Goal: Complete application form

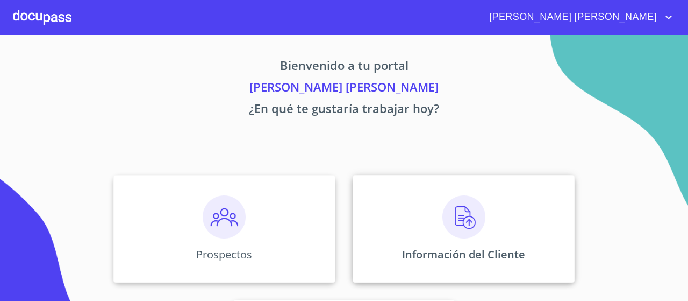
click at [427, 223] on div "Información del Cliente" at bounding box center [464, 229] width 222 height 108
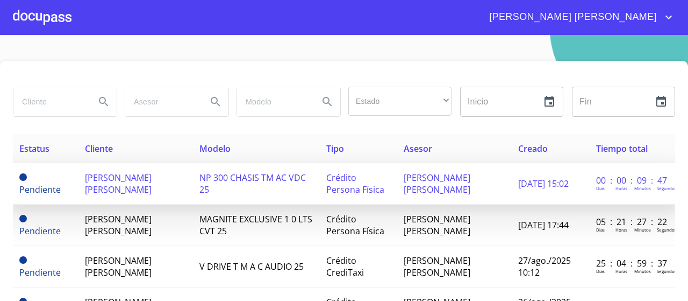
click at [152, 184] on span "[PERSON_NAME] [PERSON_NAME]" at bounding box center [118, 184] width 67 height 24
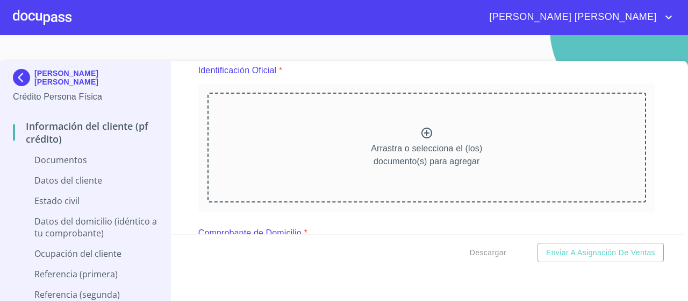
scroll to position [132, 0]
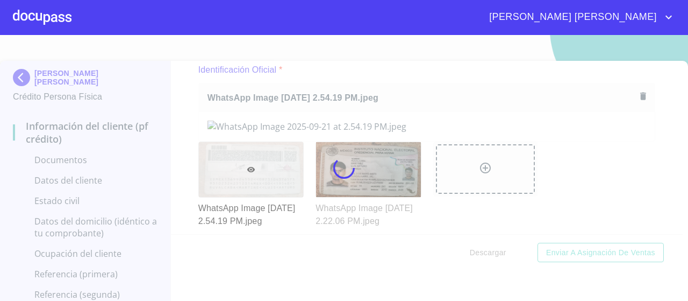
click at [675, 120] on div at bounding box center [344, 168] width 688 height 266
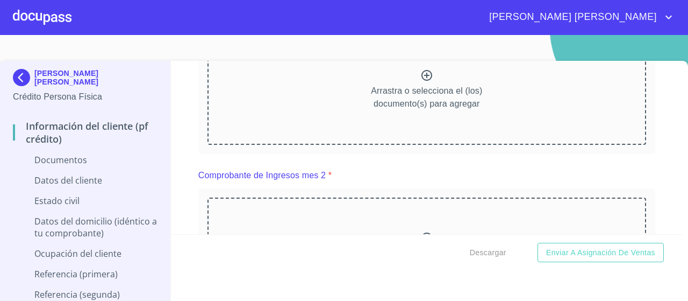
scroll to position [554, 0]
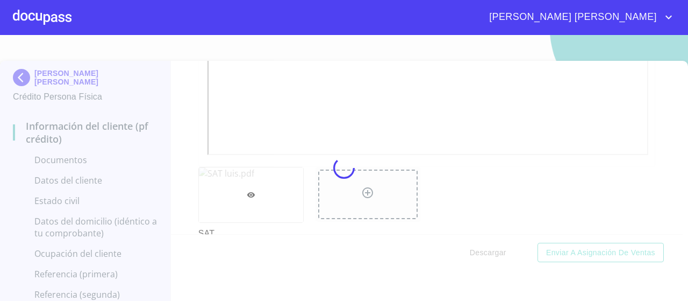
click at [667, 158] on div at bounding box center [344, 168] width 688 height 266
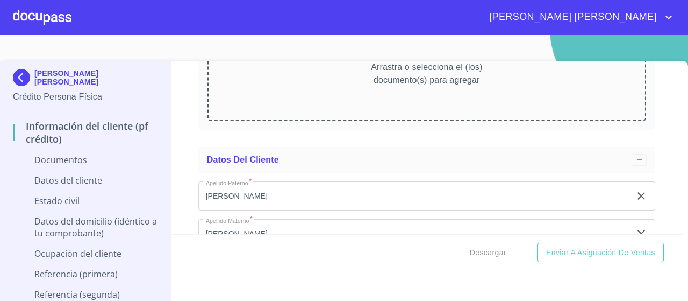
scroll to position [1513, 0]
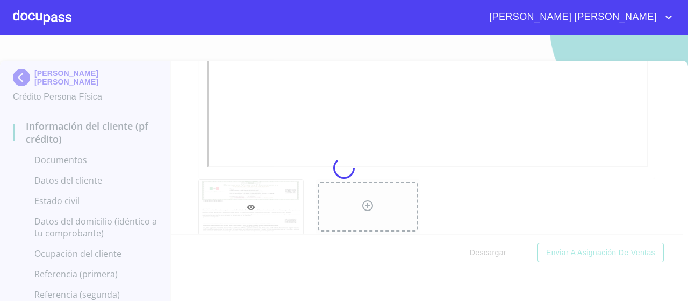
click at [667, 166] on div at bounding box center [344, 168] width 688 height 266
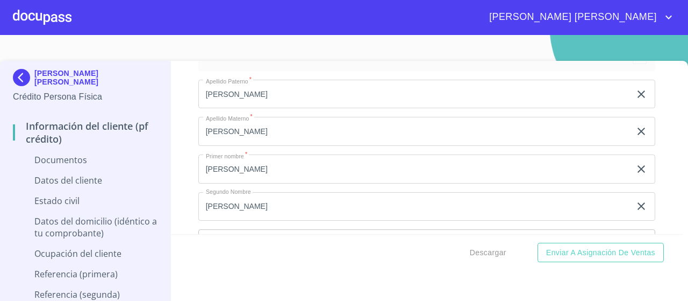
scroll to position [1984, 0]
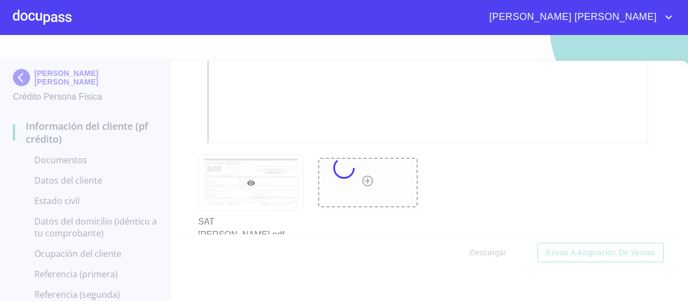
click at [659, 149] on div at bounding box center [344, 168] width 688 height 266
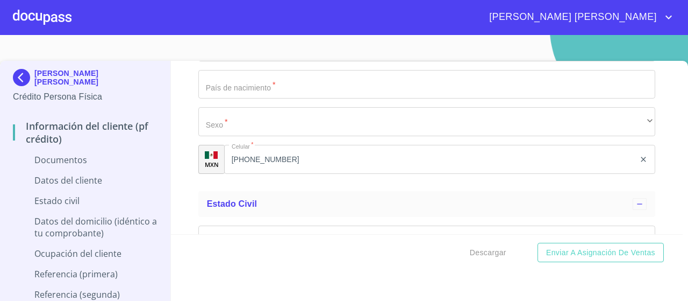
scroll to position [2556, 0]
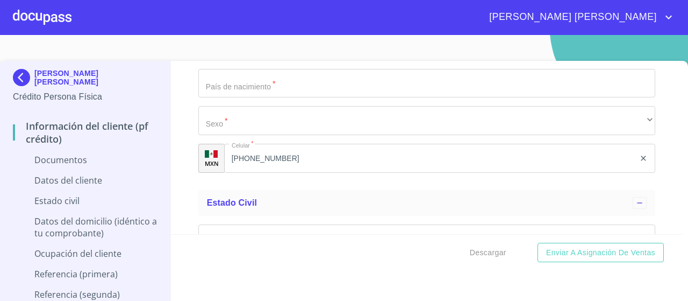
type input "2_"
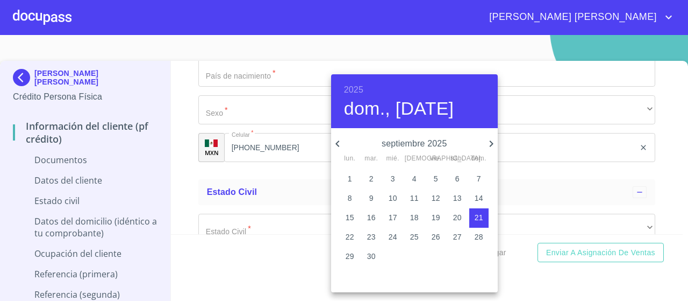
click at [345, 86] on h6 "2025" at bounding box center [353, 89] width 19 height 15
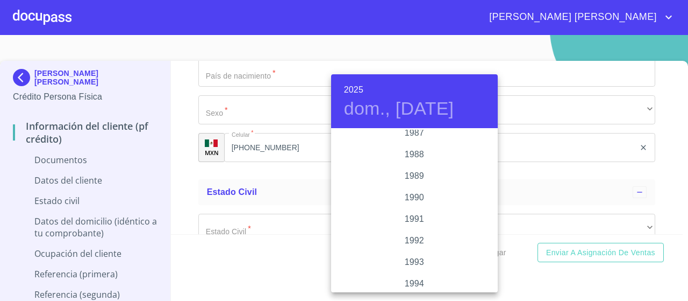
scroll to position [1350, 0]
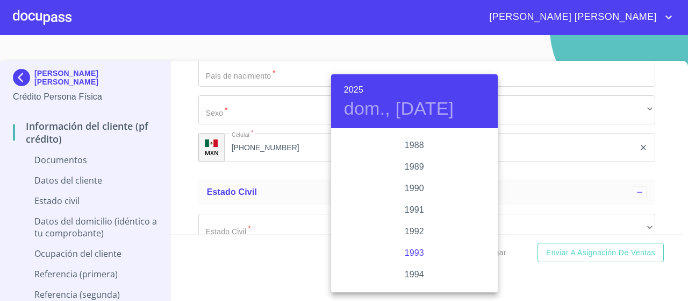
click at [423, 254] on div "1993" at bounding box center [414, 253] width 167 height 22
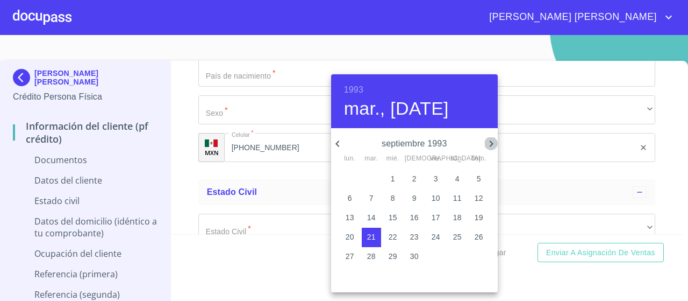
click at [494, 143] on icon "button" at bounding box center [491, 143] width 13 height 13
click at [459, 236] on p "23" at bounding box center [457, 236] width 9 height 11
type input "23 de oct. de 1993"
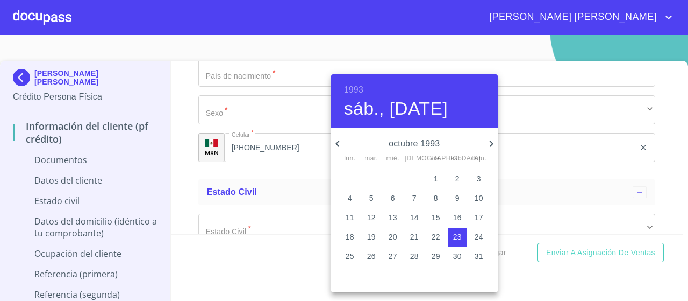
click at [313, 167] on div at bounding box center [344, 150] width 688 height 301
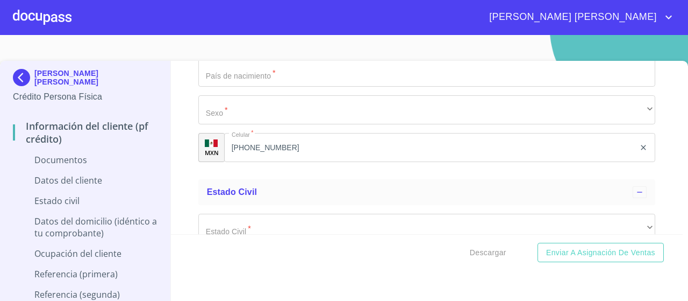
paste input "RUML931023"
paste input "MQA"
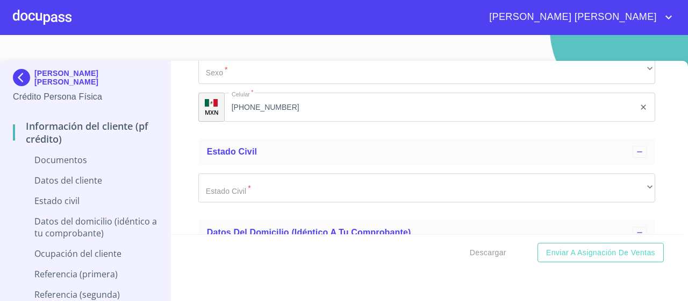
scroll to position [2603, 0]
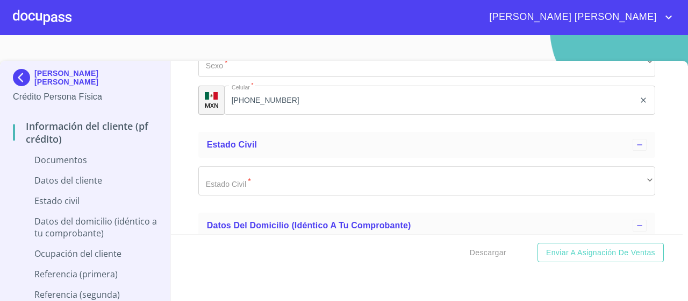
type input "RUML931023MQA"
paste input "RUML931023HJCVRS08"
type input "RUML931023HJCVRS08"
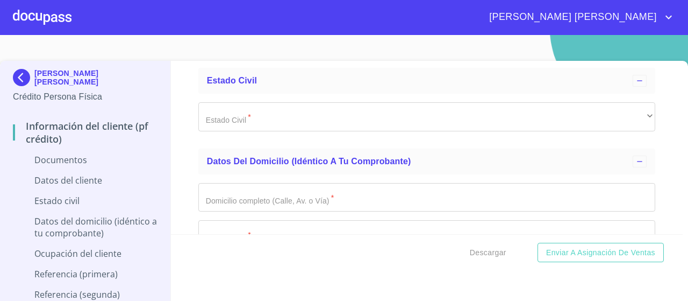
scroll to position [2729, 0]
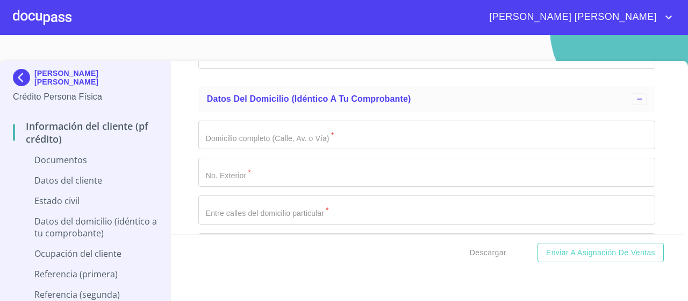
type input "0873104376573"
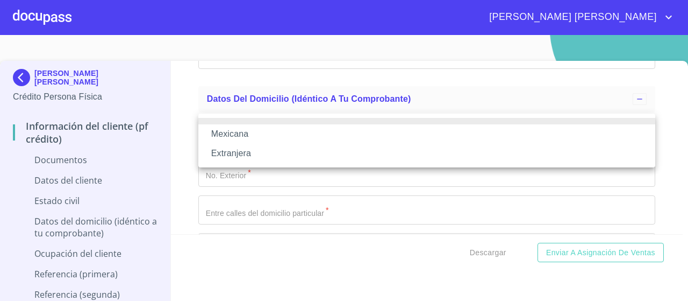
click at [254, 136] on li "Mexicana" at bounding box center [426, 133] width 457 height 19
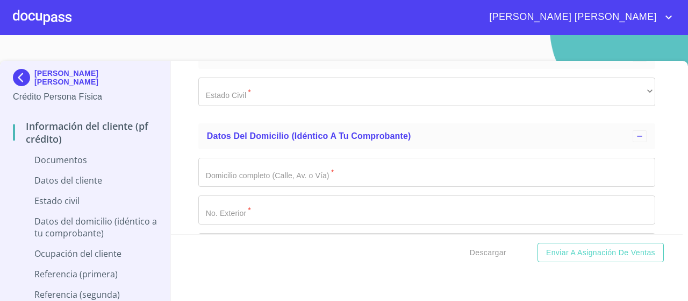
type input "m"
type input "[GEOGRAPHIC_DATA]"
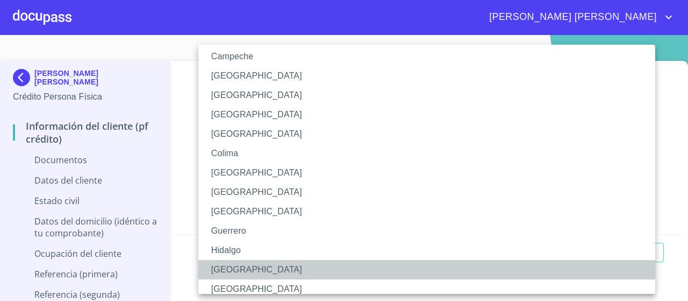
click at [232, 267] on li "[GEOGRAPHIC_DATA]" at bounding box center [426, 269] width 457 height 19
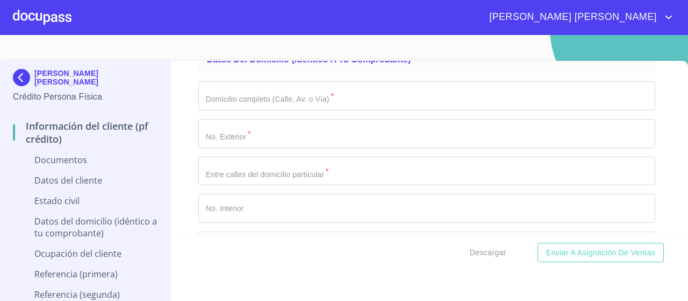
scroll to position [2808, 0]
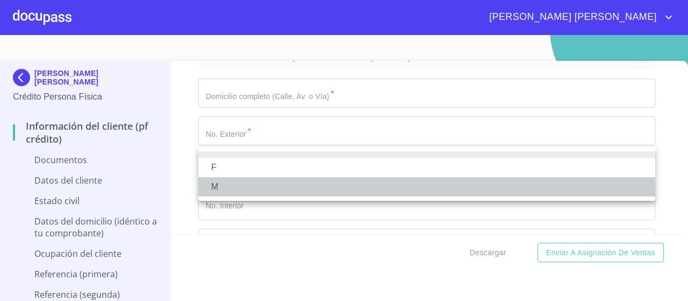
click at [230, 186] on li "M" at bounding box center [426, 186] width 457 height 19
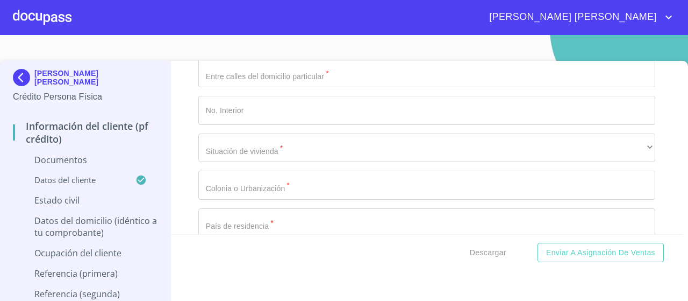
scroll to position [2912, 0]
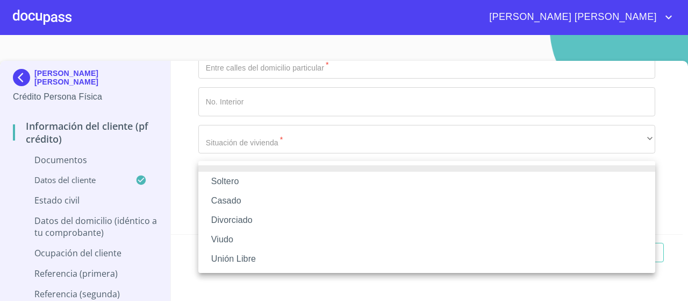
click at [246, 188] on li "Soltero" at bounding box center [426, 181] width 457 height 19
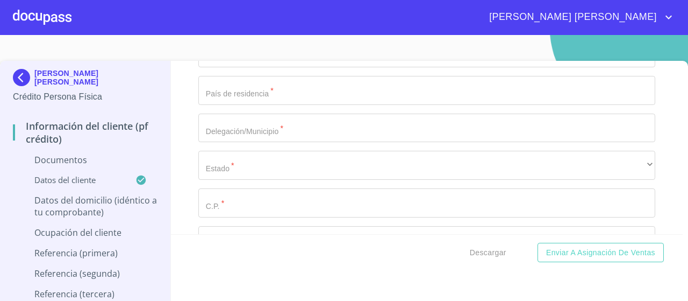
scroll to position [3040, 0]
type input "[PERSON_NAME] DE [PERSON_NAME]"
type input "483"
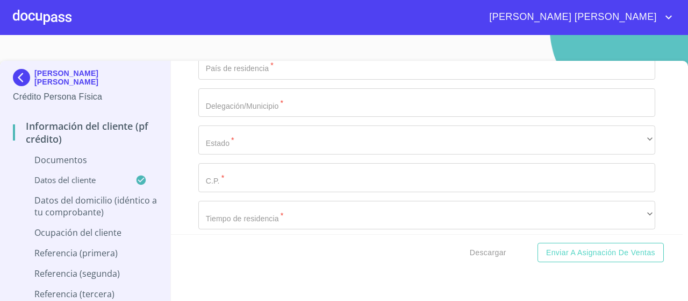
type input "v"
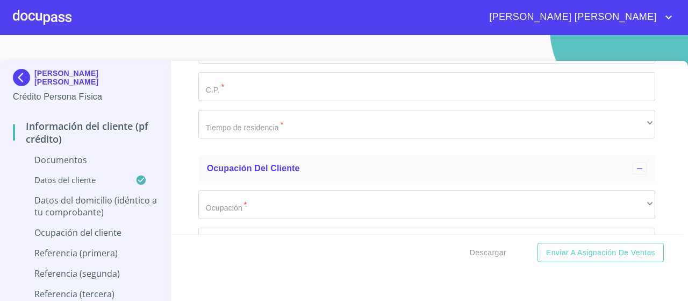
scroll to position [3153, 0]
type input "AV LAS [PERSON_NAME]"
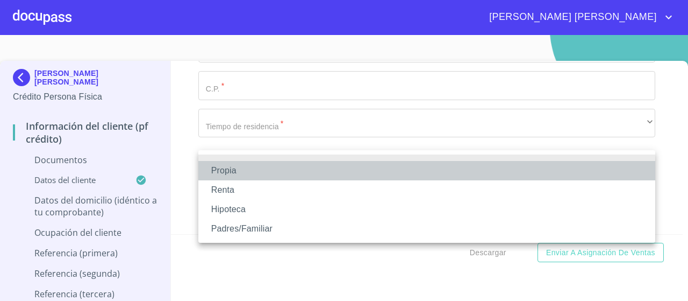
click at [235, 173] on li "Propia" at bounding box center [426, 170] width 457 height 19
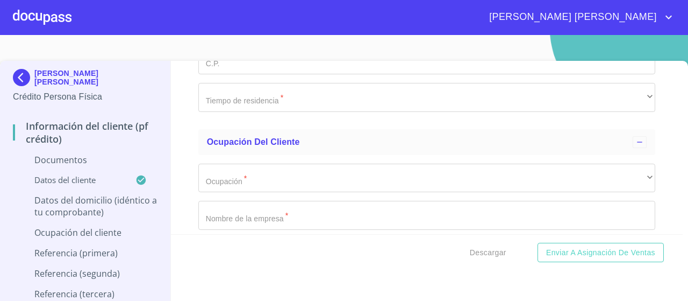
scroll to position [3220, 0]
type input "$2,500,000"
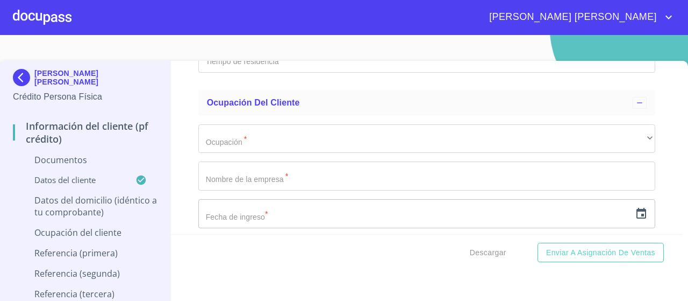
scroll to position [3269, 0]
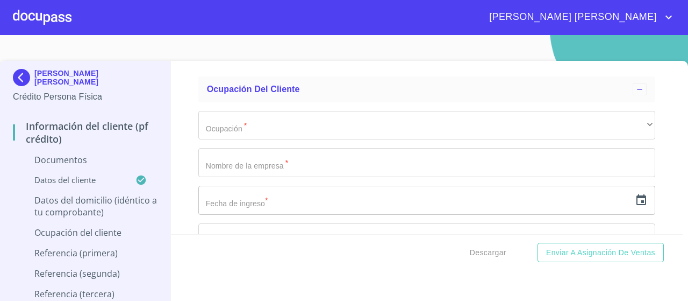
type input "GUADALUPANA"
type input "[GEOGRAPHIC_DATA]"
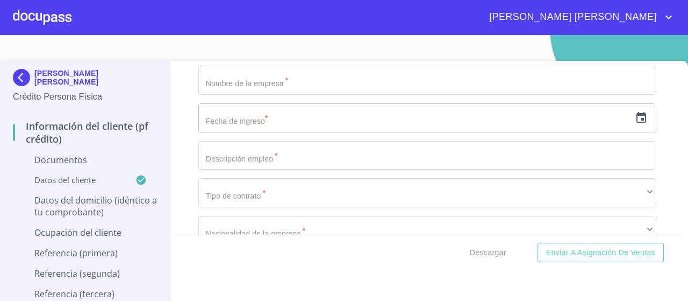
scroll to position [3352, 0]
type input "SAN PEDRO TLAQUEPAQUE"
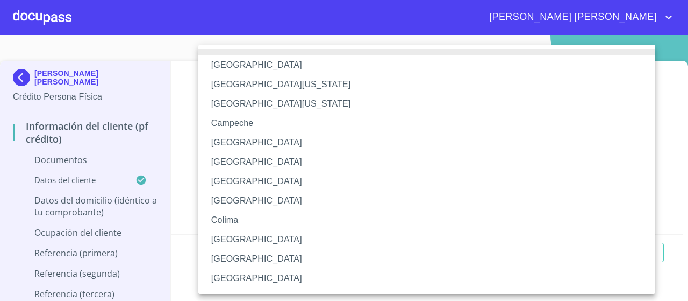
scroll to position [83, 0]
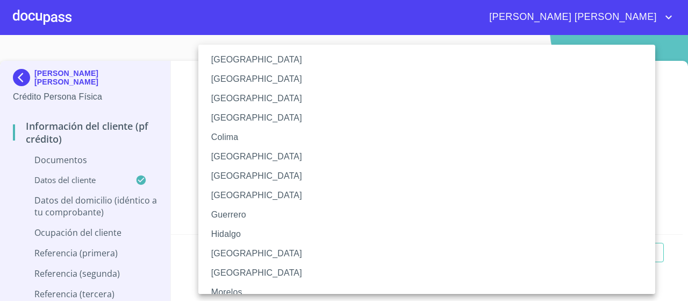
click at [235, 254] on li "[GEOGRAPHIC_DATA]" at bounding box center [426, 253] width 457 height 19
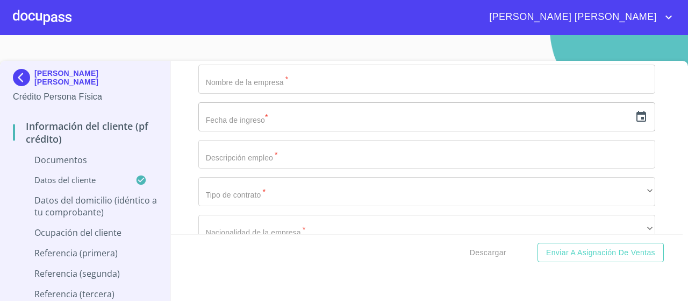
type input "45590"
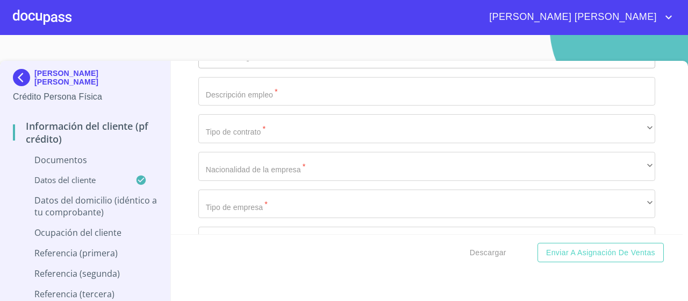
scroll to position [3416, 0]
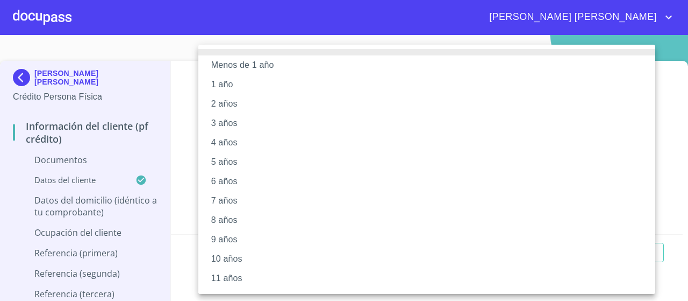
scroll to position [173, 0]
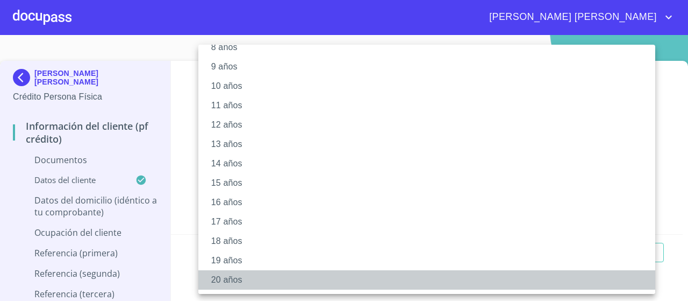
click at [227, 275] on li "20 años" at bounding box center [426, 279] width 457 height 19
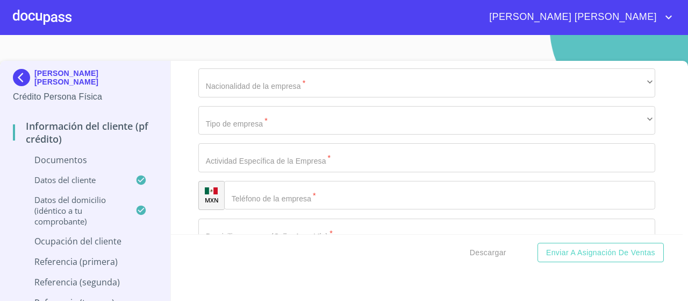
scroll to position [3532, 0]
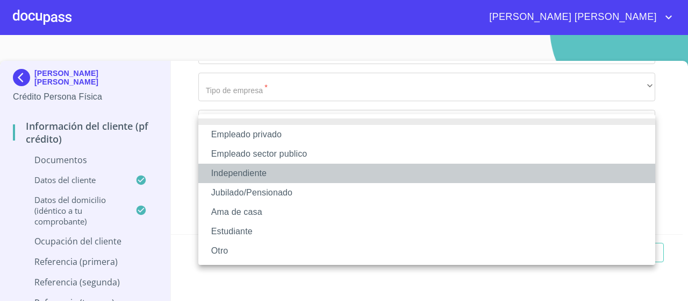
click at [265, 173] on li "Independiente" at bounding box center [426, 172] width 457 height 19
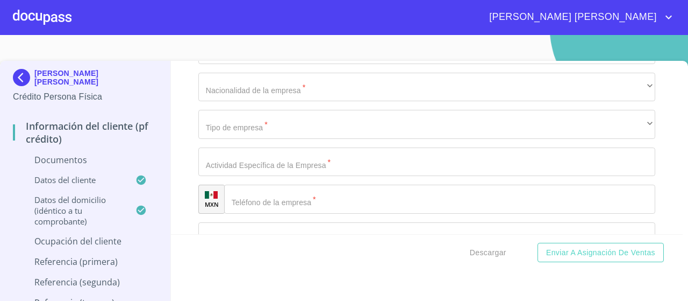
type input "K"
type input "[PERSON_NAME] [PERSON_NAME]"
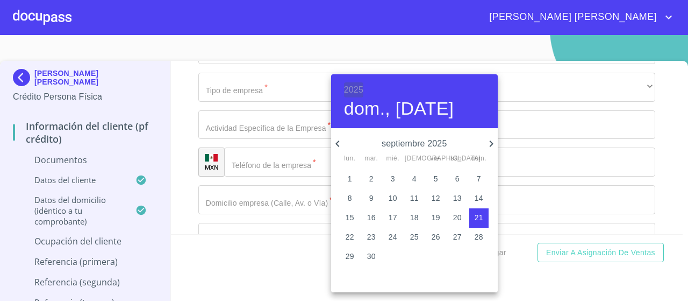
click at [354, 92] on h6 "2025" at bounding box center [353, 89] width 19 height 15
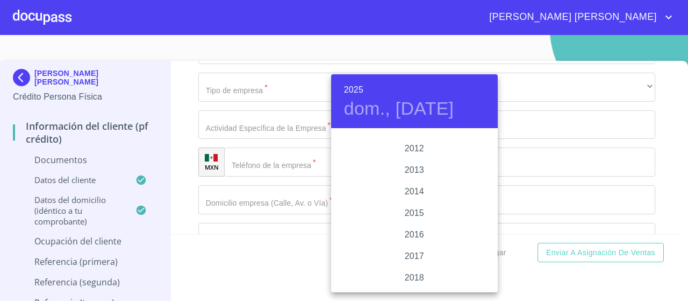
scroll to position [1860, 0]
click at [417, 216] on div "2015" at bounding box center [414, 216] width 167 height 22
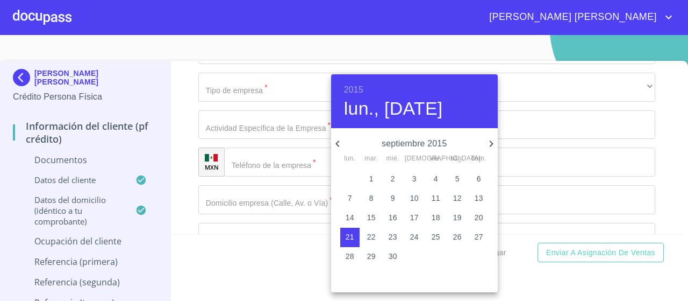
click at [337, 141] on icon "button" at bounding box center [337, 143] width 13 height 13
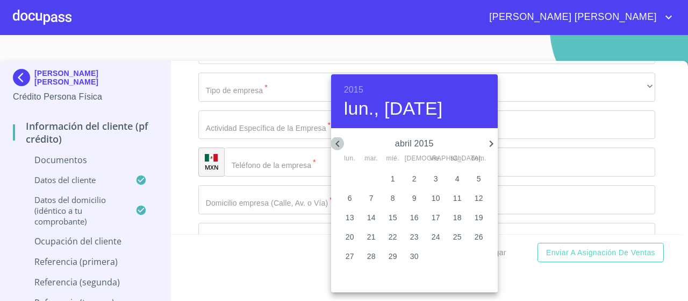
click at [337, 141] on icon "button" at bounding box center [337, 143] width 13 height 13
click at [478, 179] on p "1" at bounding box center [479, 178] width 4 height 11
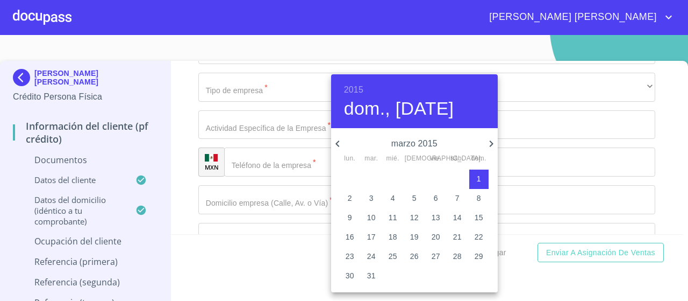
type input "1 de mar. de 2015"
click at [515, 180] on div at bounding box center [344, 150] width 688 height 301
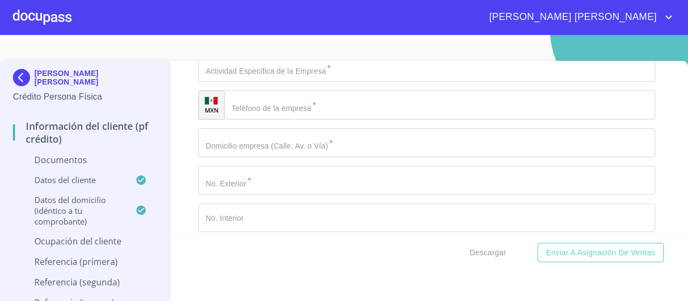
scroll to position [3629, 0]
type input "VENTA DE MOBILIARIA"
drag, startPoint x: 265, startPoint y: 162, endPoint x: 251, endPoint y: 178, distance: 20.9
click at [251, 178] on div "Ocupación   * Independiente ​ Nombre de la empresa   * [PERSON_NAME] [PERSON_NA…" at bounding box center [426, 139] width 457 height 795
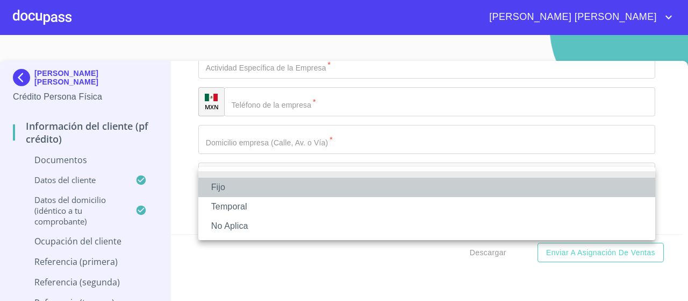
click at [237, 192] on li "Fijo" at bounding box center [426, 186] width 457 height 19
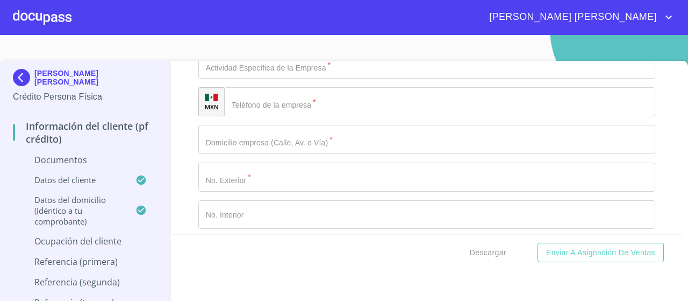
type input "100000"
click at [668, 165] on div "Información del cliente (PF crédito) Documentos Documento de identificación.   …" at bounding box center [427, 147] width 512 height 173
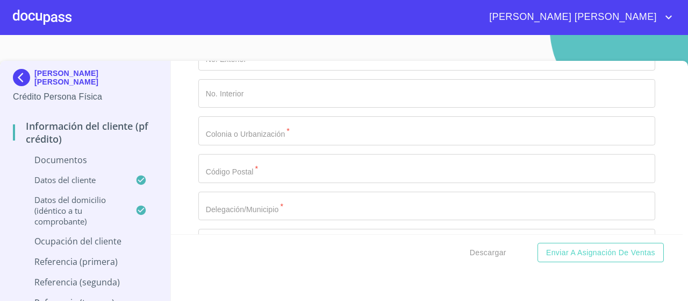
scroll to position [3751, 0]
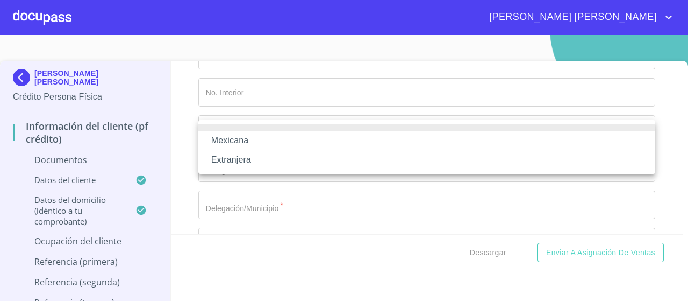
click at [229, 139] on li "Mexicana" at bounding box center [426, 140] width 457 height 19
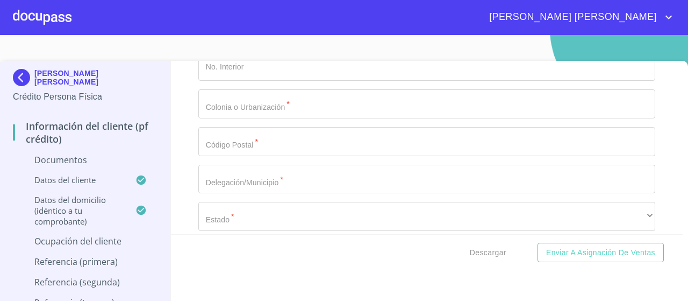
scroll to position [3783, 0]
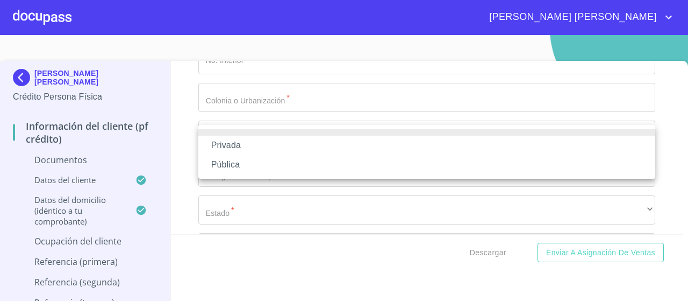
click at [235, 146] on li "Privada" at bounding box center [426, 144] width 457 height 19
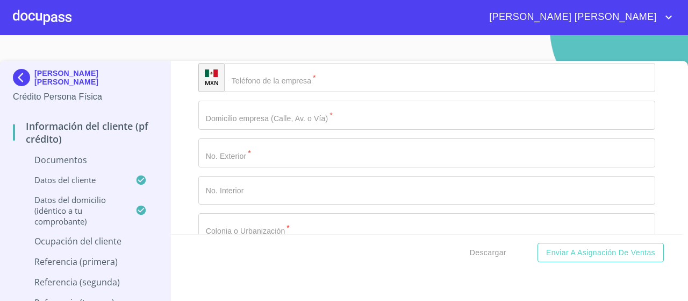
scroll to position [3652, 0]
type input "VENTA DE MO"
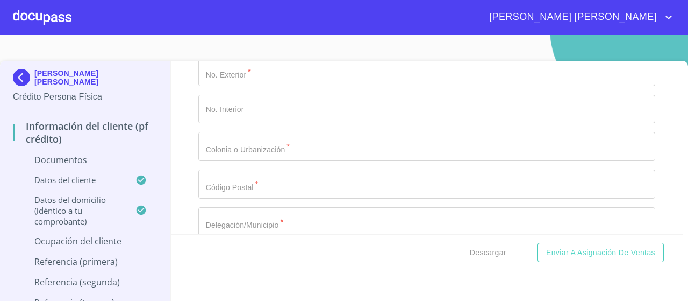
scroll to position [3735, 0]
type input "VENTA DE MUEBLES"
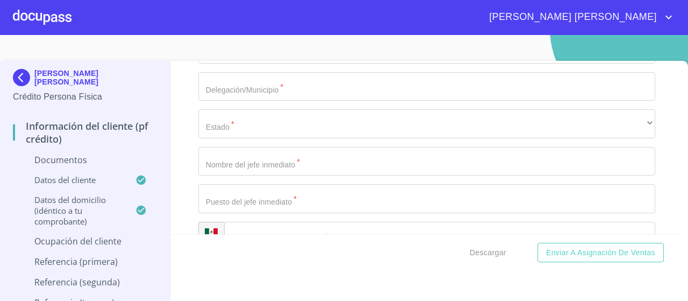
scroll to position [3877, 0]
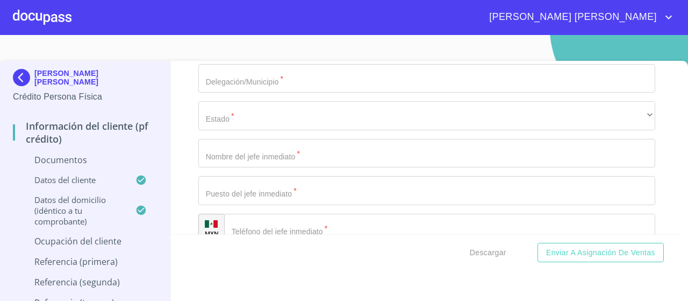
type input "VENTA DE MUEBLES"
type input "[PHONE_NUMBER]"
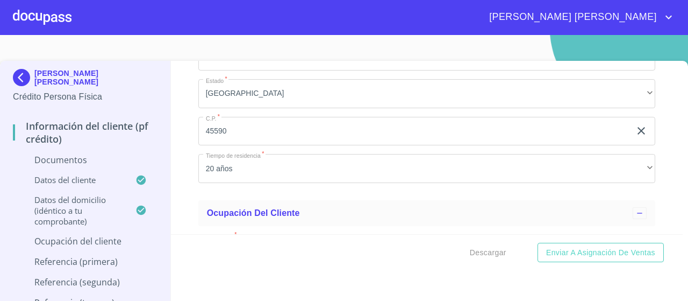
scroll to position [3022, 0]
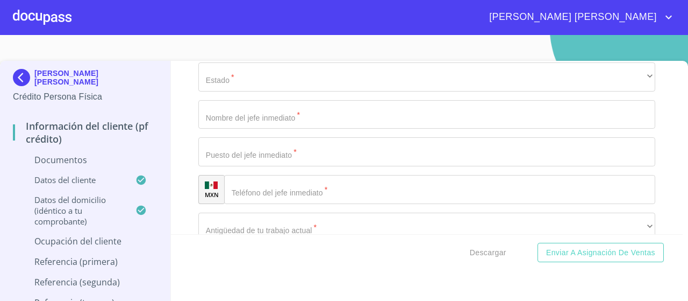
scroll to position [3919, 0]
paste input "[PERSON_NAME] DE [PERSON_NAME]"
type input "[PERSON_NAME] DE [PERSON_NAME]"
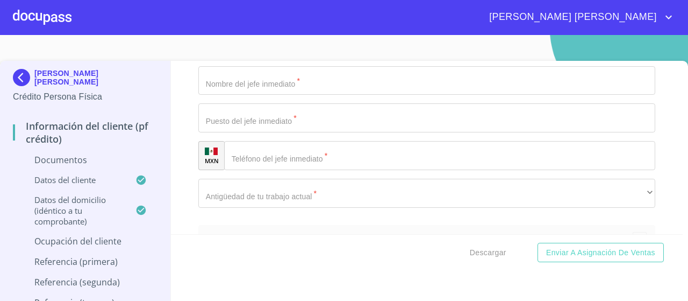
scroll to position [3960, 0]
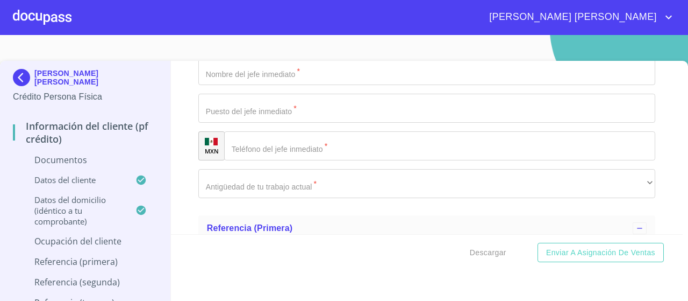
type input "483"
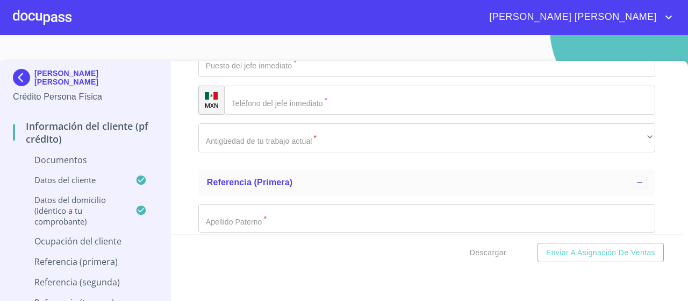
scroll to position [4007, 0]
type input "GUADALUPANA"
type input "5"
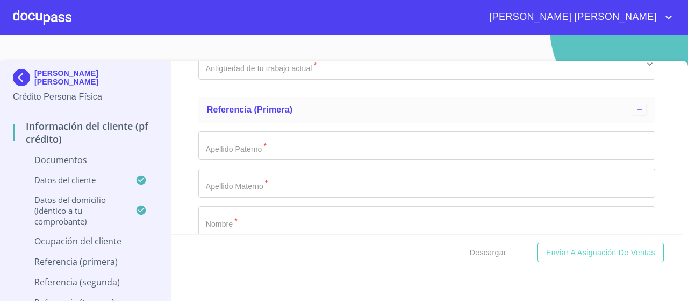
scroll to position [4080, 0]
type input "45590"
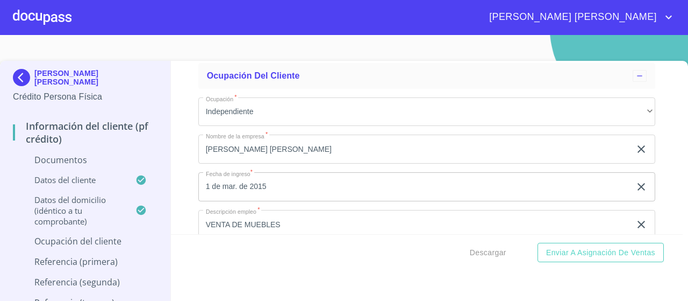
scroll to position [3284, 0]
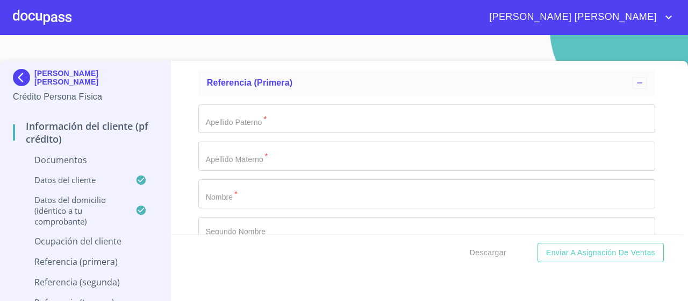
scroll to position [4113, 0]
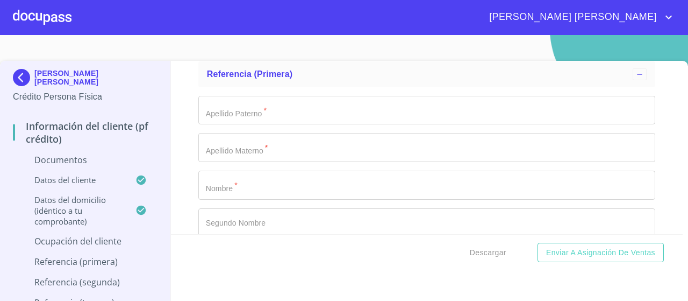
paste input "SAN PEDRO TLAQUEPAQUE"
type input "SAN PEDRO TLAQUEPAQUE"
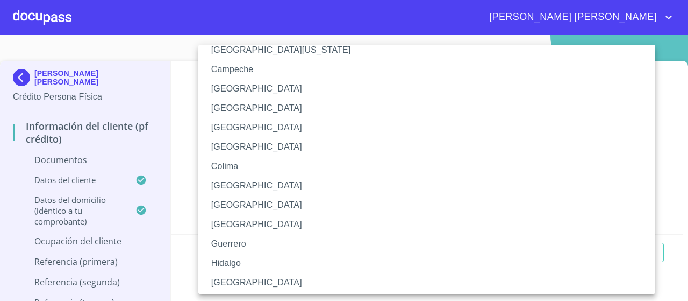
scroll to position [61, 0]
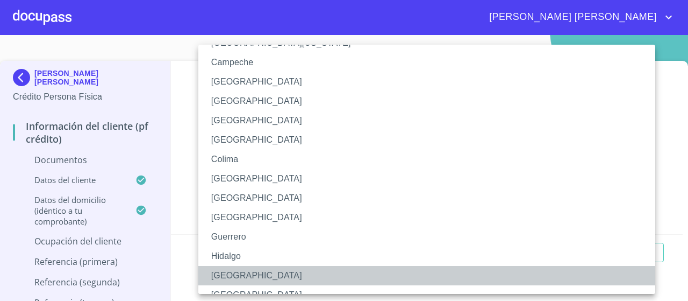
click at [230, 271] on li "[GEOGRAPHIC_DATA]" at bounding box center [426, 275] width 457 height 19
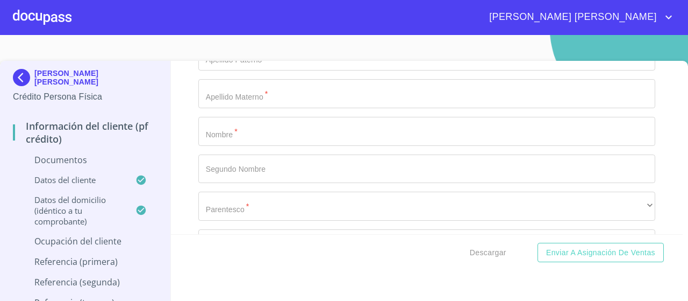
scroll to position [4190, 0]
type input "[PERSON_NAME] [PERSON_NAME]"
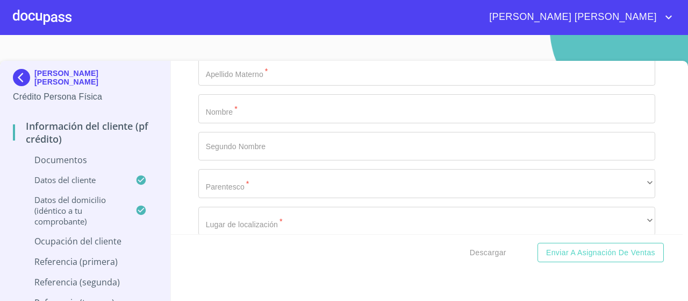
paste input "[PERSON_NAME] [PERSON_NAME]"
type input "[PERSON_NAME] [PERSON_NAME]"
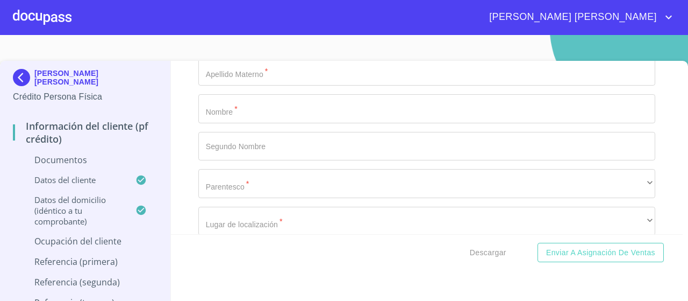
type input "J"
type input "DUEÑO"
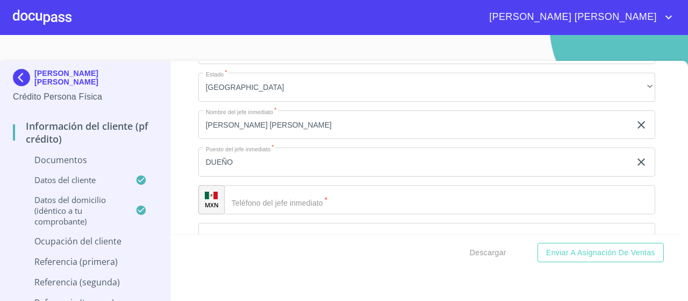
scroll to position [3885, 0]
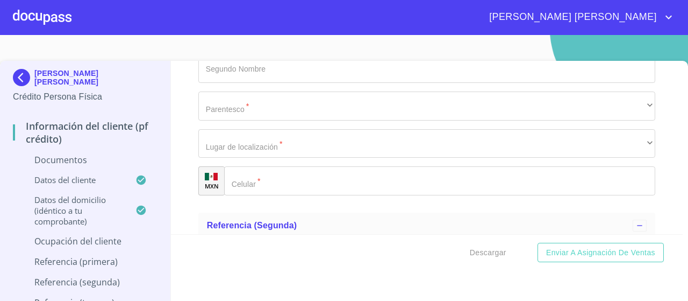
scroll to position [4275, 0]
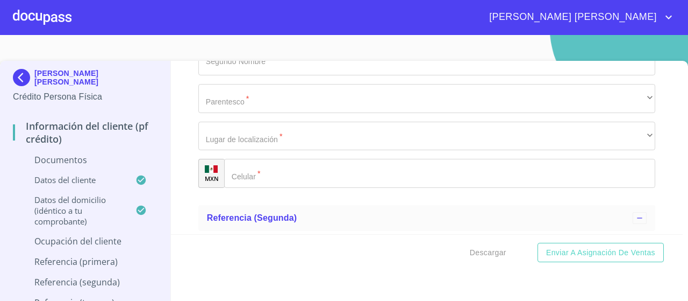
paste input "[PHONE_NUMBER]"
type input "[PHONE_NUMBER]"
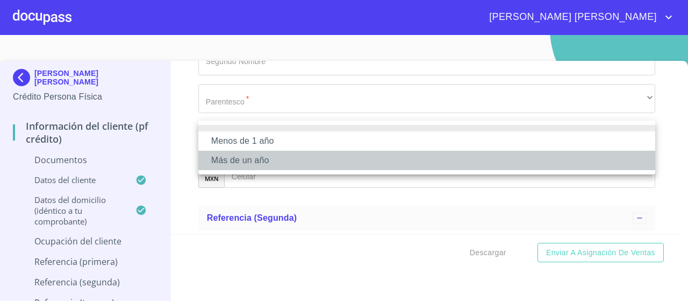
click at [259, 165] on li "Más de un año" at bounding box center [426, 160] width 457 height 19
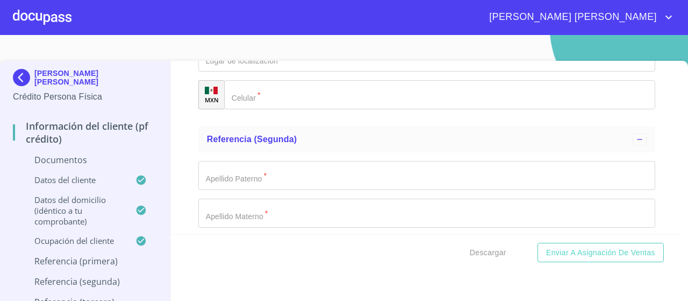
scroll to position [4354, 0]
type input "GIOVANI [PERSON_NAME]"
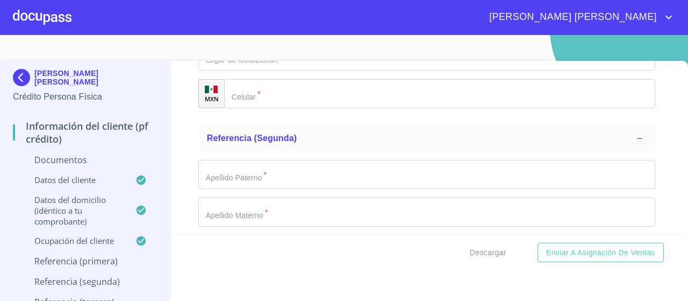
type input "P"
type input "CORTES"
type input "[PERSON_NAME]"
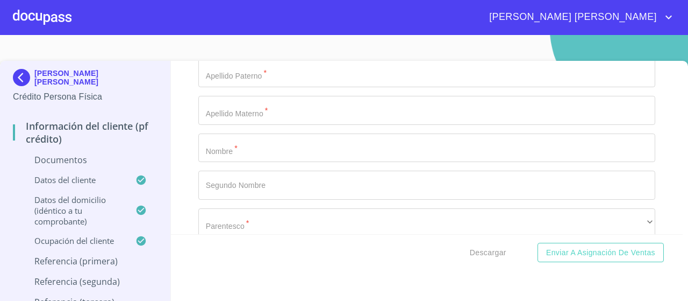
scroll to position [4458, 0]
type input "GIOVANI"
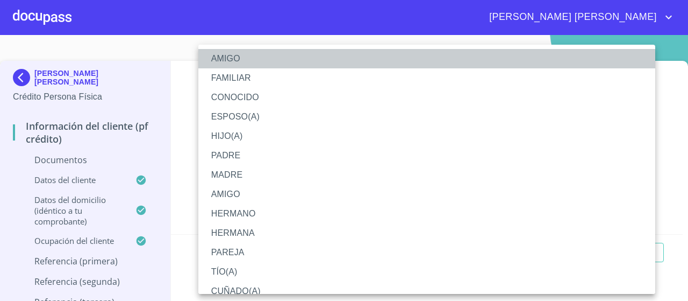
click at [241, 60] on li "AMIGO" at bounding box center [426, 58] width 457 height 19
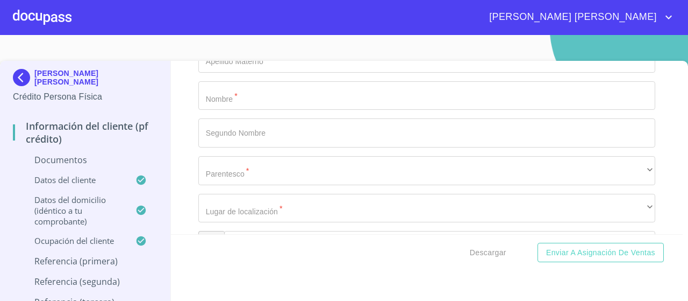
scroll to position [4515, 0]
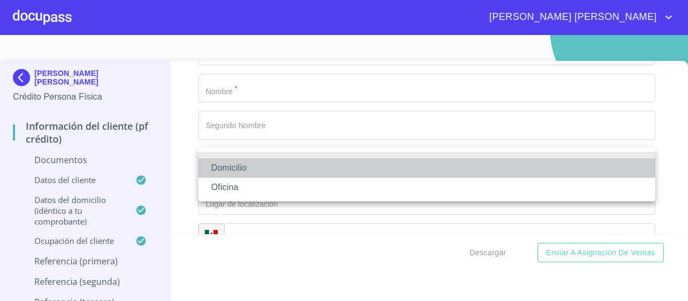
click at [237, 167] on li "Domicilio" at bounding box center [426, 167] width 457 height 19
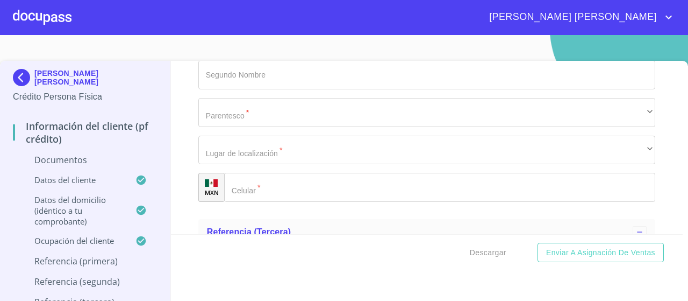
scroll to position [4567, 0]
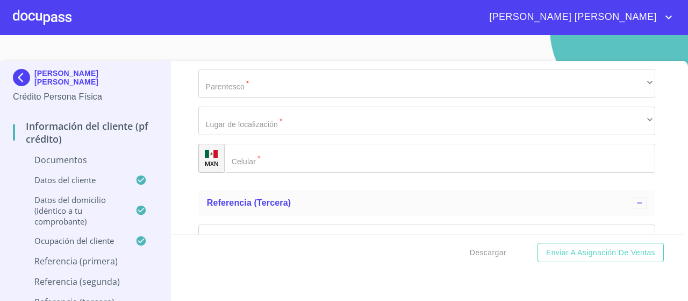
scroll to position [4597, 0]
type input "[PHONE_NUMBER]"
click at [272, 144] on ul "Referencia (segunda) Apellido [PERSON_NAME]   * ​ Apellido Materno   * ​ Nombre…" at bounding box center [426, 30] width 457 height 305
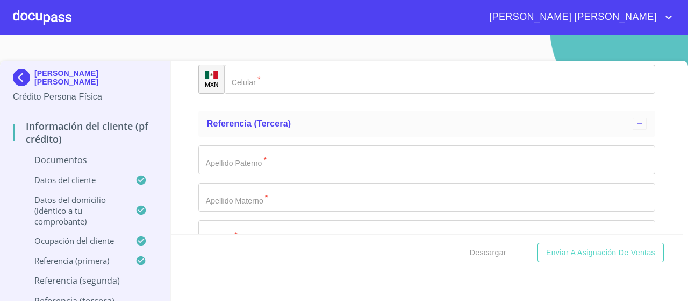
scroll to position [4686, 0]
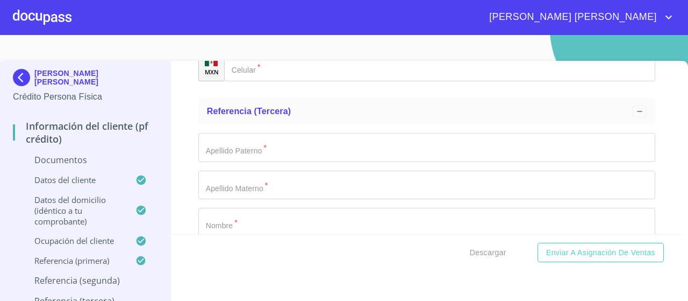
type input "LOVATO"
type input "CARDENAS"
type input "[DEMOGRAPHIC_DATA]"
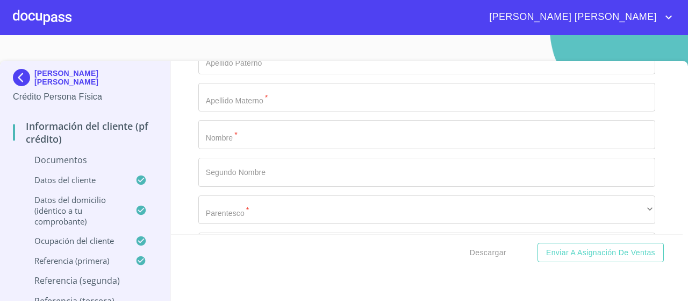
scroll to position [4776, 0]
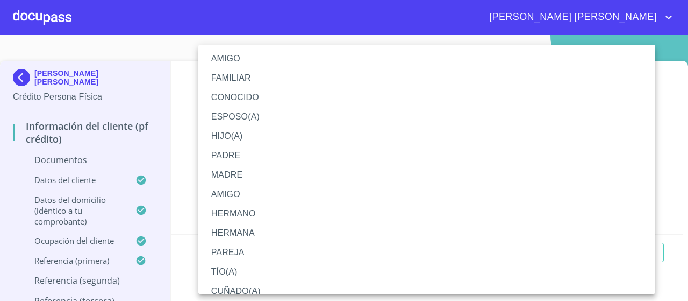
scroll to position [11, 0]
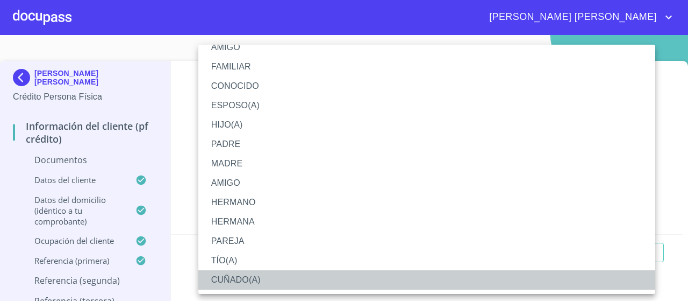
click at [249, 274] on li "CUÑADO(A)" at bounding box center [426, 279] width 457 height 19
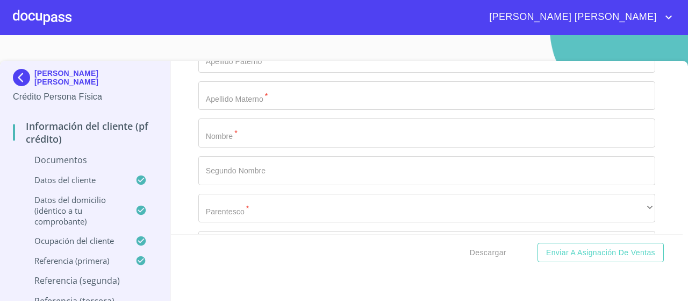
scroll to position [4848, 0]
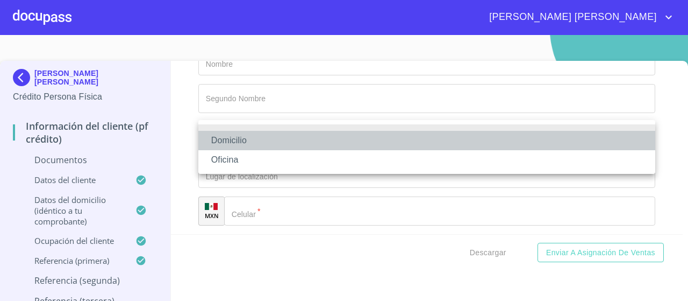
click at [241, 140] on li "Domicilio" at bounding box center [426, 140] width 457 height 19
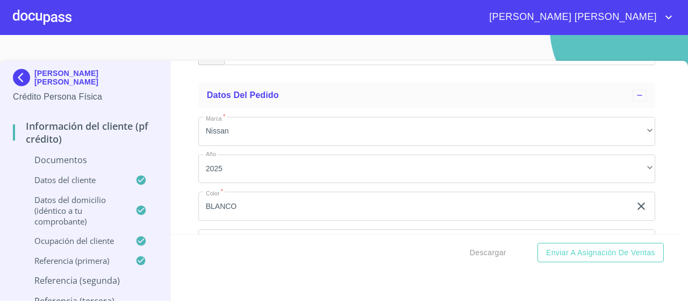
scroll to position [5011, 0]
type input "[PHONE_NUMBER]"
type input "[PERSON_NAME]"
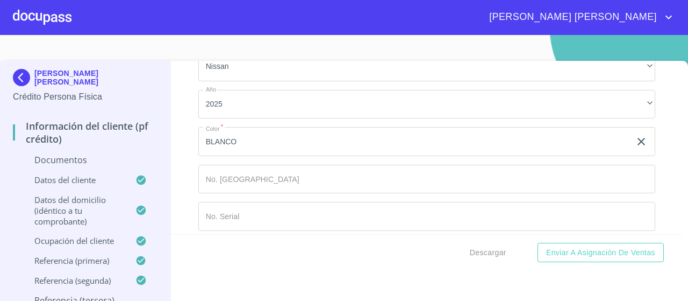
scroll to position [5099, 0]
type input "[PERSON_NAME]"
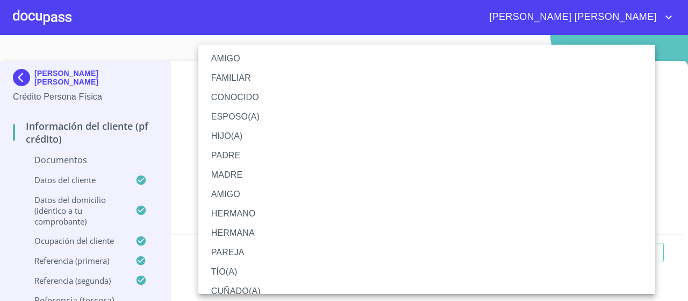
click at [237, 231] on li "HERMANA" at bounding box center [426, 232] width 457 height 19
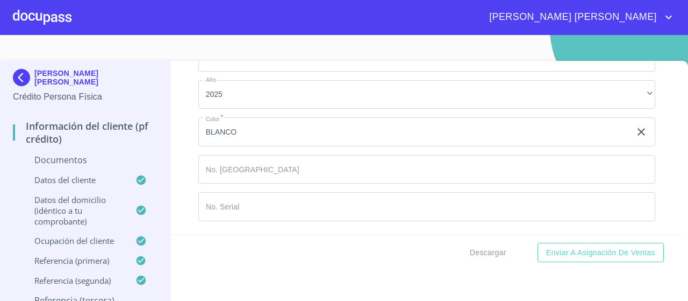
scroll to position [5130, 0]
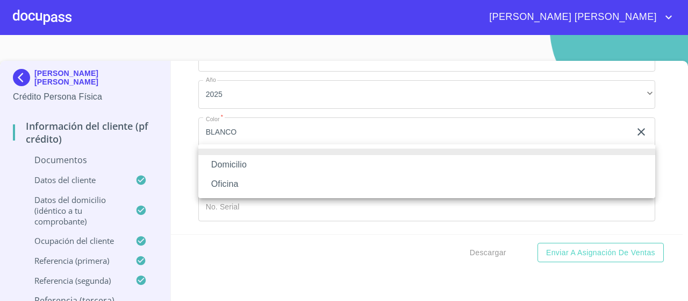
click at [224, 162] on li "Domicilio" at bounding box center [426, 164] width 457 height 19
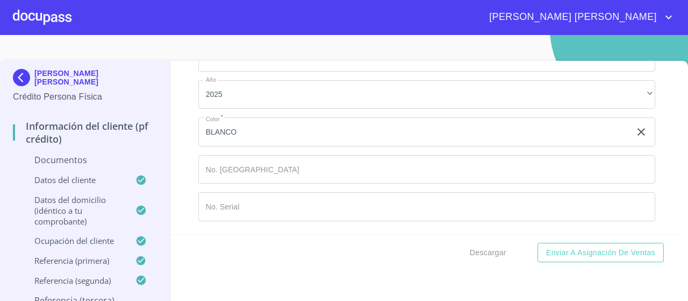
scroll to position [5221, 0]
type input "[PHONE_NUMBER]"
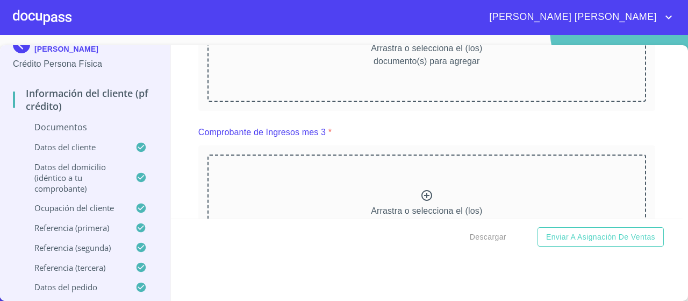
scroll to position [1031, 0]
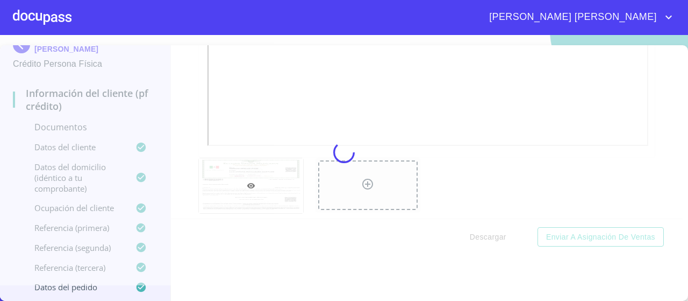
click at [645, 138] on div at bounding box center [344, 152] width 688 height 266
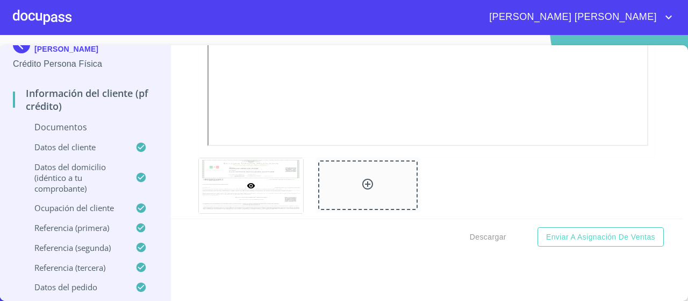
click at [666, 140] on div "Información del cliente (PF crédito) Documentos Documento de identificación.   …" at bounding box center [427, 131] width 512 height 173
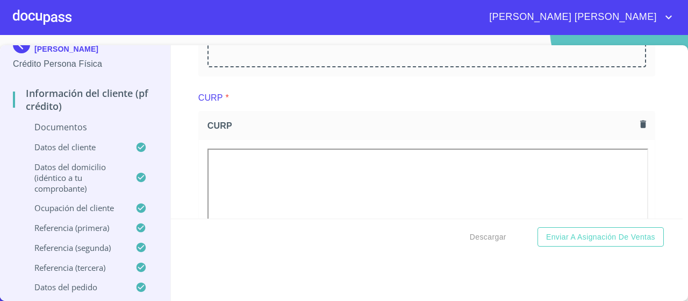
scroll to position [1525, 0]
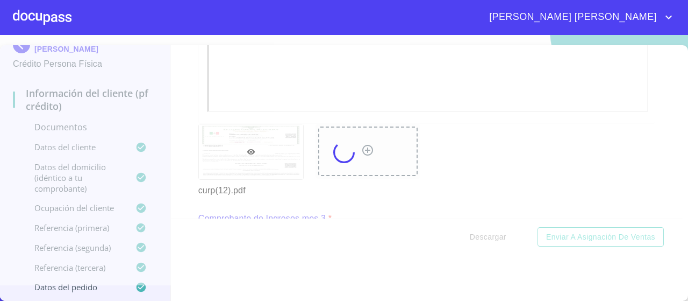
click at [667, 144] on div at bounding box center [344, 152] width 688 height 266
click at [668, 158] on div at bounding box center [344, 152] width 688 height 266
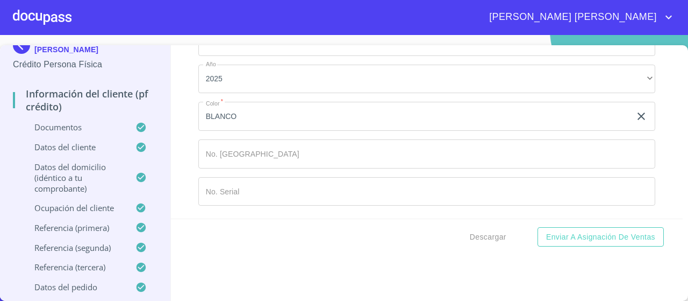
scroll to position [6237, 0]
click at [493, 235] on span "Descargar" at bounding box center [488, 236] width 37 height 13
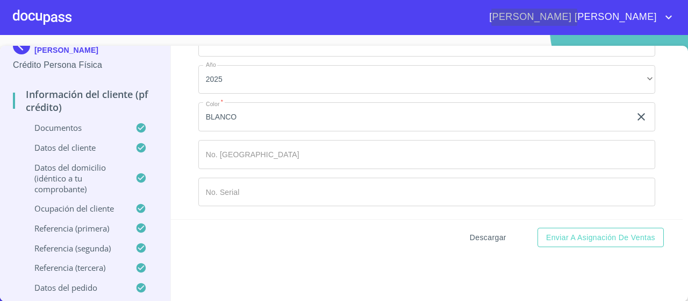
click at [486, 240] on span "Descargar" at bounding box center [488, 237] width 37 height 13
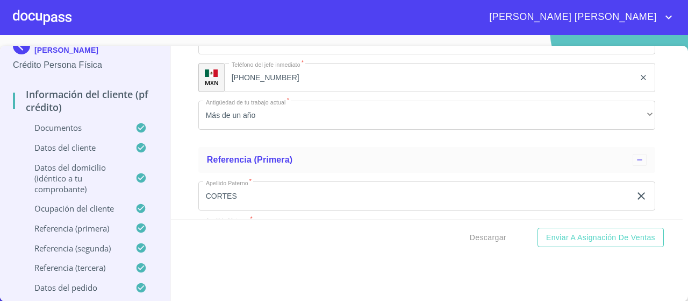
scroll to position [4899, 0]
